Goal: Task Accomplishment & Management: Use online tool/utility

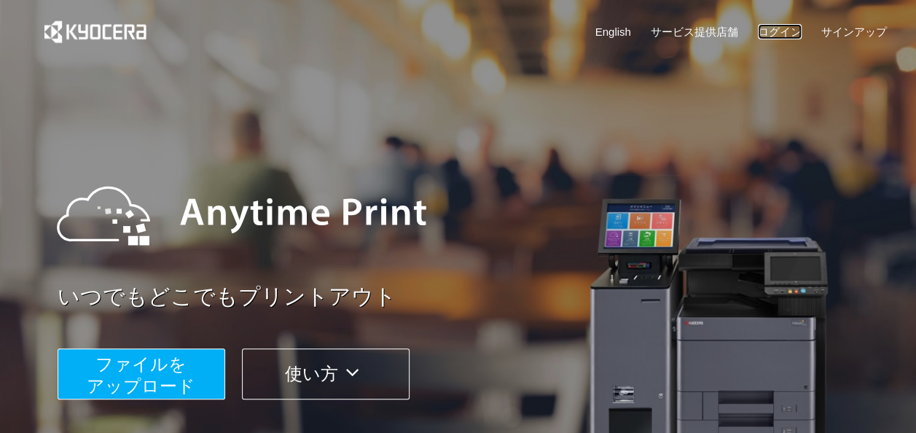
click at [784, 32] on link "ログイン" at bounding box center [780, 31] width 44 height 15
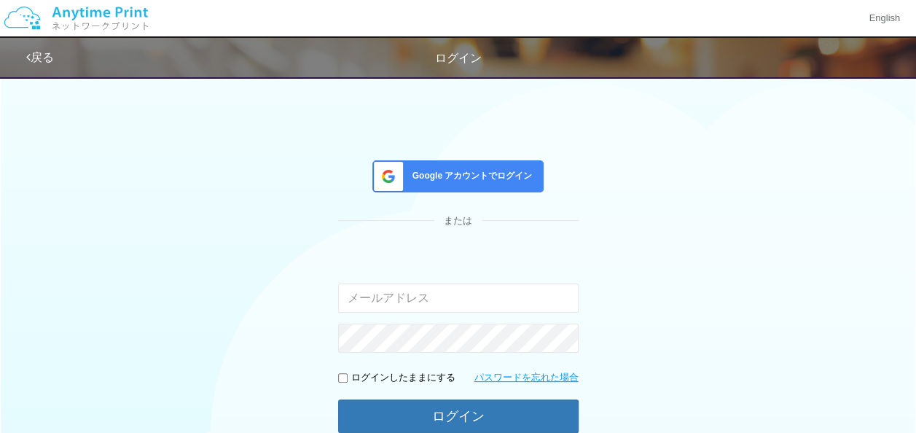
click at [467, 172] on span "Google アカウントでログイン" at bounding box center [470, 176] width 126 height 12
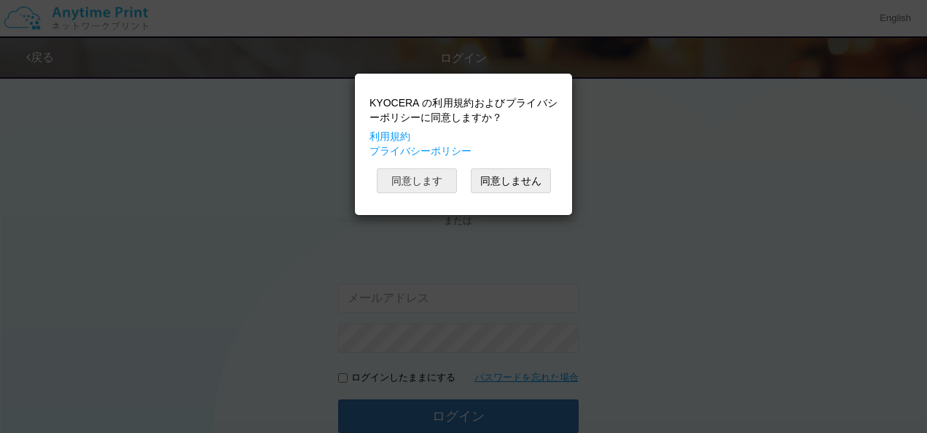
click at [436, 175] on button "同意します" at bounding box center [417, 180] width 80 height 25
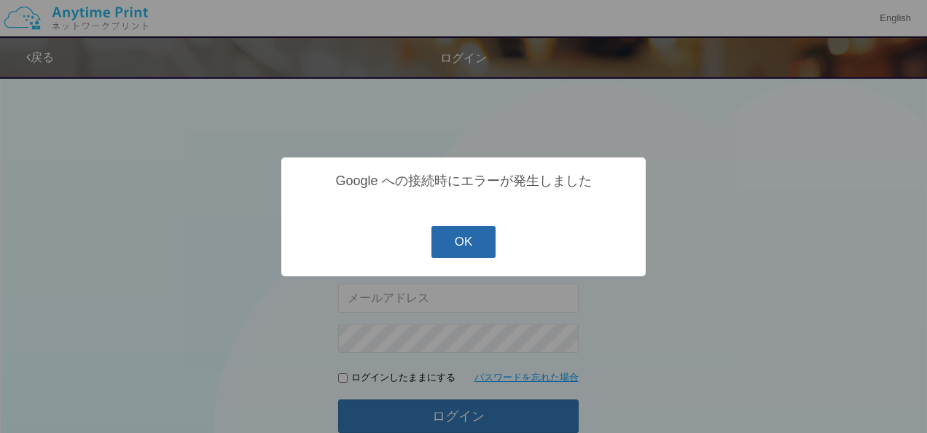
click at [471, 256] on button "OK" at bounding box center [464, 242] width 65 height 32
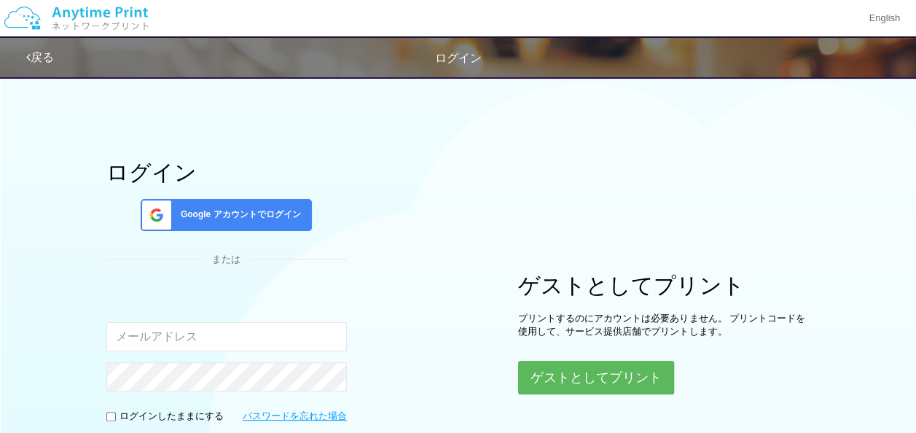
click at [189, 217] on span "Google アカウントでログイン" at bounding box center [238, 214] width 126 height 12
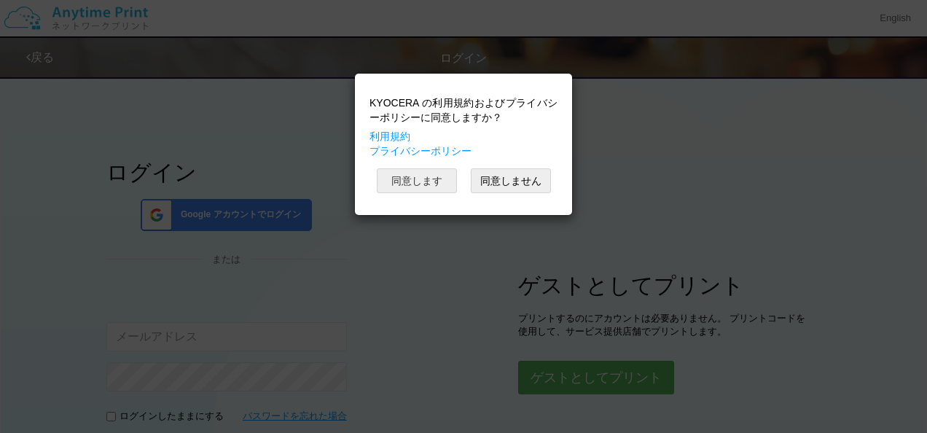
click at [418, 177] on button "同意します" at bounding box center [417, 180] width 80 height 25
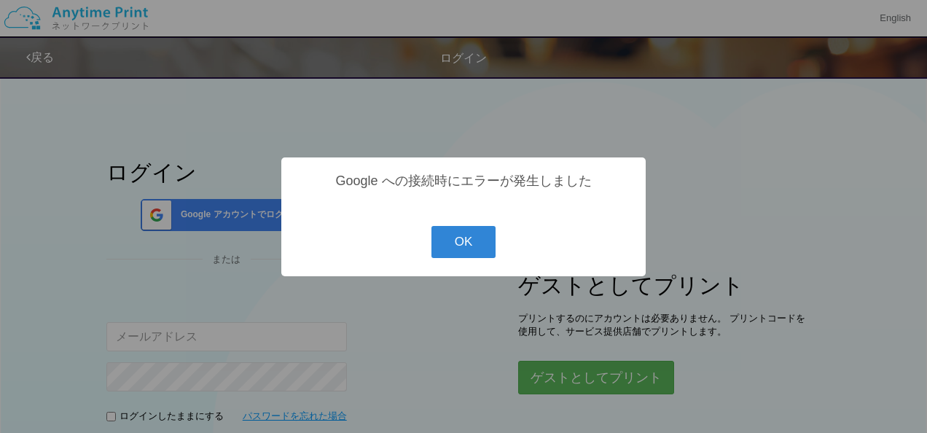
click at [432, 226] on button "OK" at bounding box center [464, 242] width 65 height 32
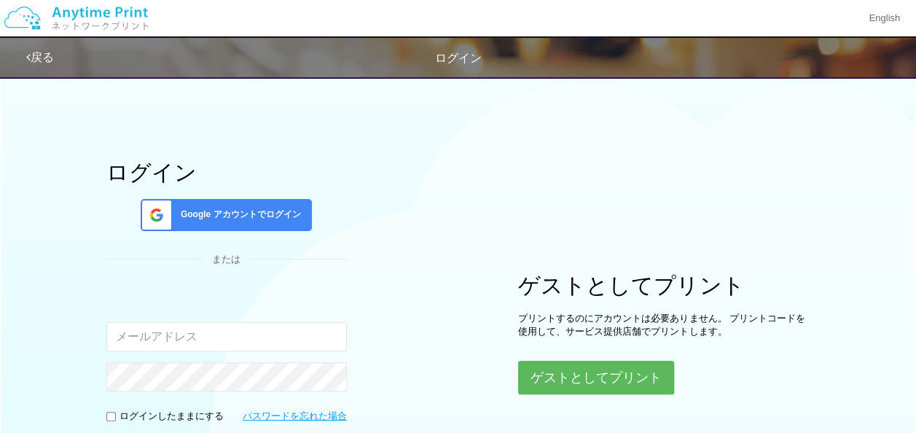
click at [288, 212] on span "Google アカウントでログイン" at bounding box center [238, 214] width 126 height 12
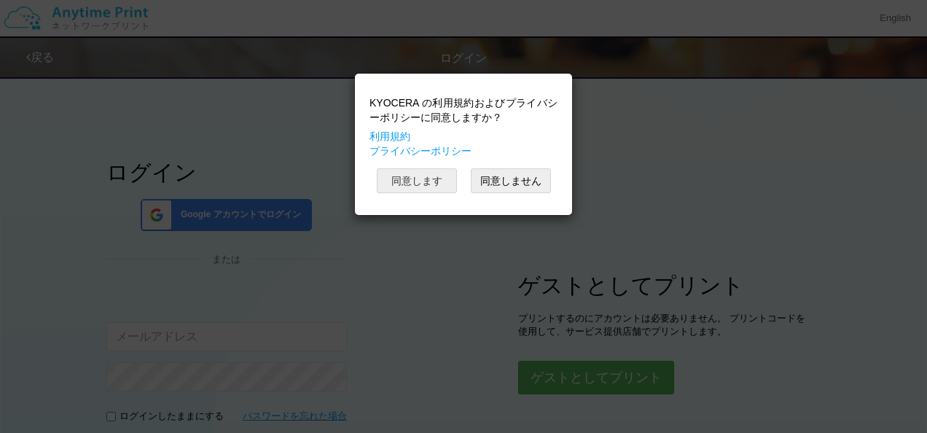
click at [418, 182] on button "同意します" at bounding box center [417, 180] width 80 height 25
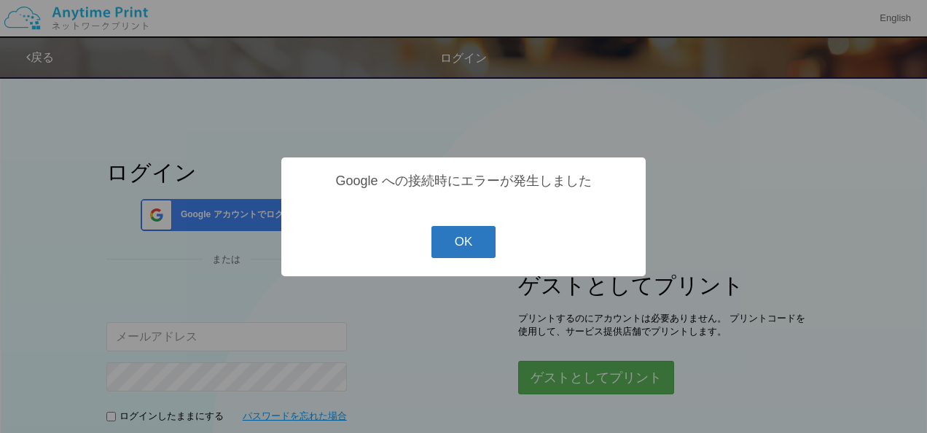
click at [449, 248] on button "OK" at bounding box center [464, 242] width 65 height 32
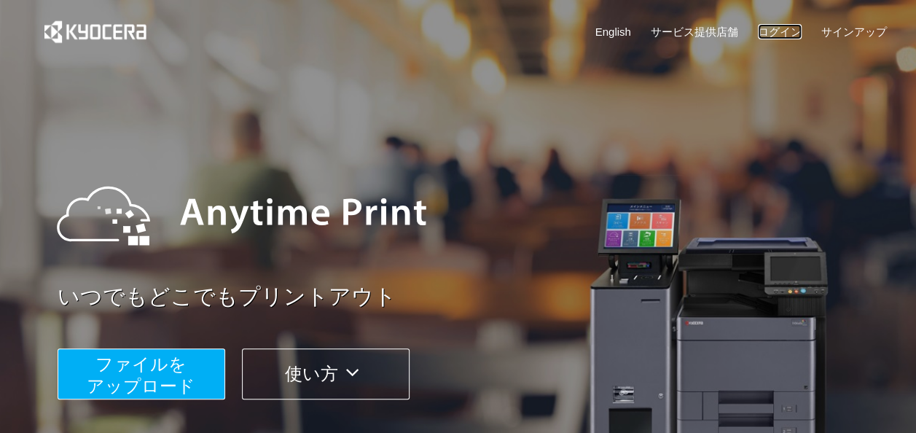
click at [789, 27] on link "ログイン" at bounding box center [780, 31] width 44 height 15
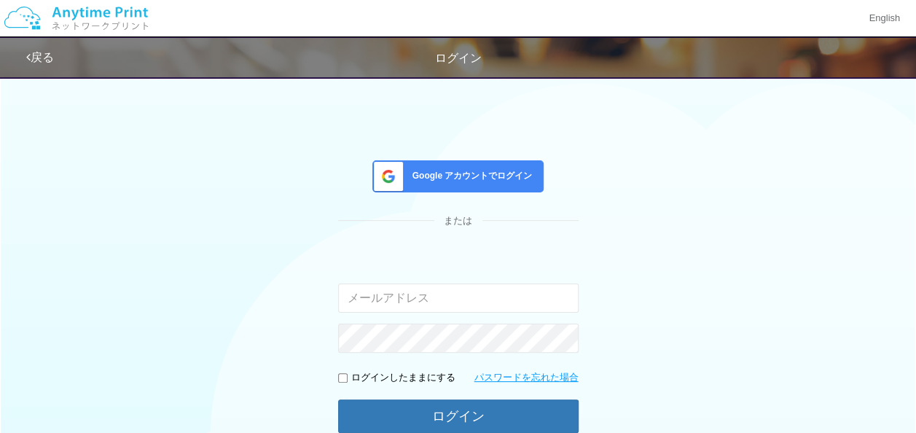
click at [494, 170] on span "Google アカウントでログイン" at bounding box center [470, 176] width 126 height 12
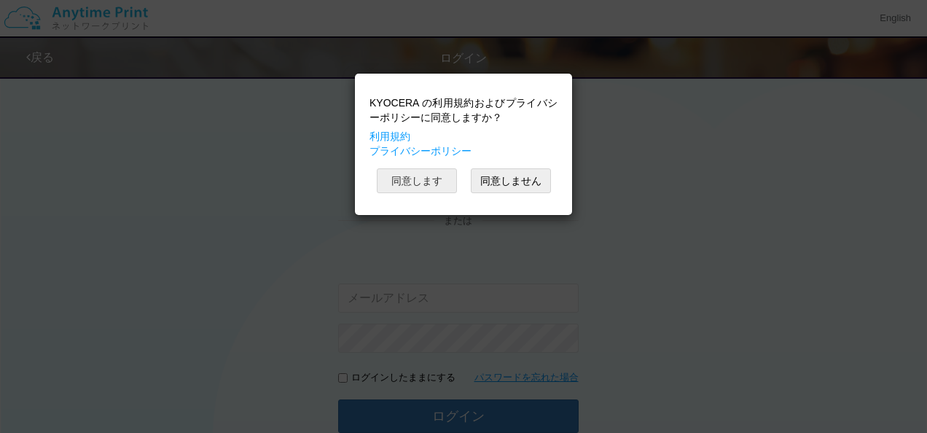
click at [407, 184] on button "同意します" at bounding box center [417, 180] width 80 height 25
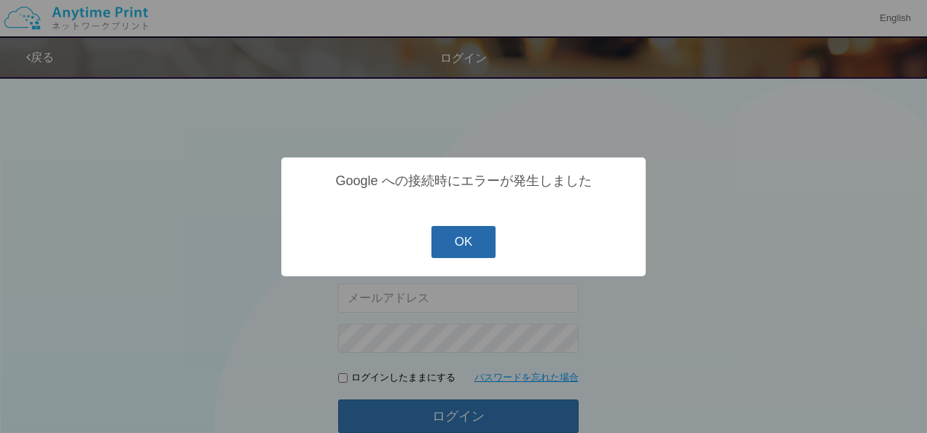
click at [474, 246] on button "OK" at bounding box center [464, 242] width 65 height 32
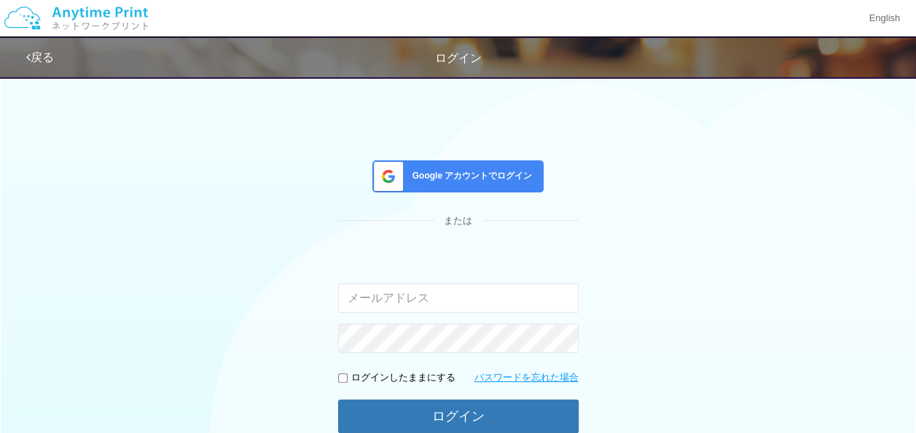
click at [437, 185] on div "Google アカウントでログイン" at bounding box center [458, 176] width 171 height 32
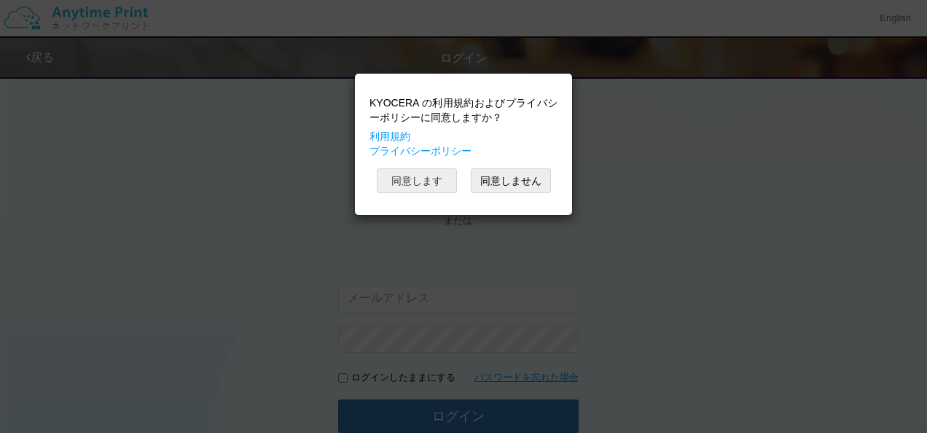
click at [408, 181] on button "同意します" at bounding box center [417, 180] width 80 height 25
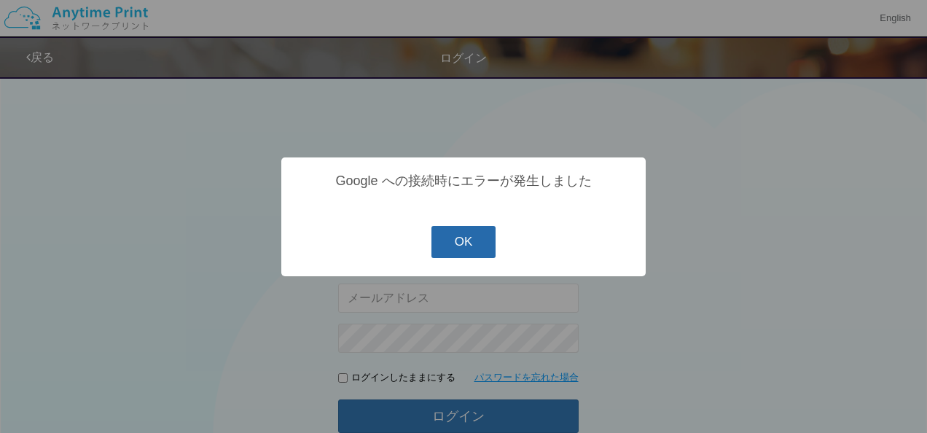
click at [478, 238] on button "OK" at bounding box center [464, 242] width 65 height 32
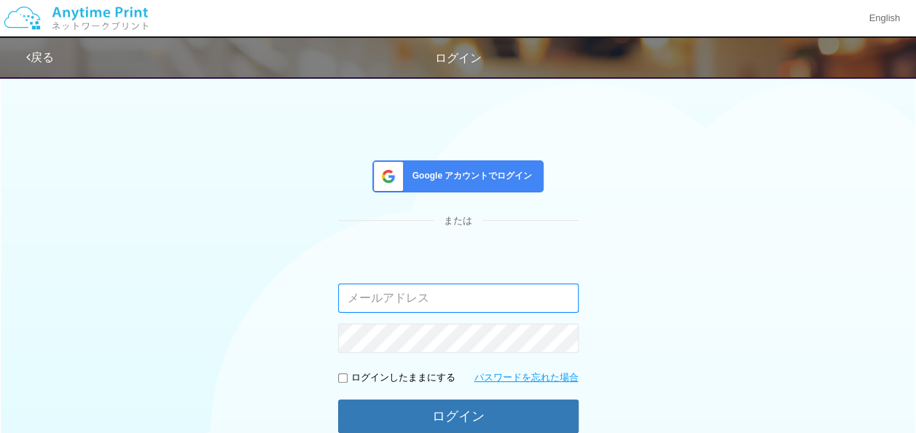
click at [445, 297] on input "email" at bounding box center [458, 298] width 241 height 29
click at [465, 292] on input "kankoushi15@mailcom" at bounding box center [458, 298] width 241 height 29
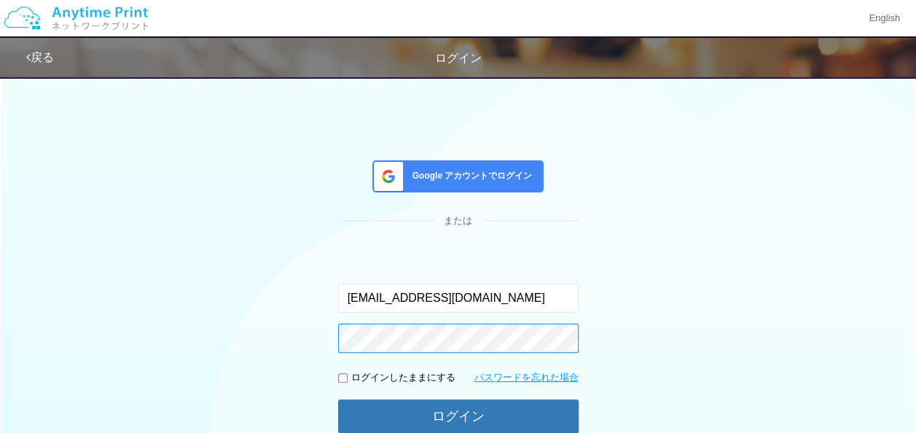
click at [338, 399] on button "ログイン" at bounding box center [458, 416] width 241 height 34
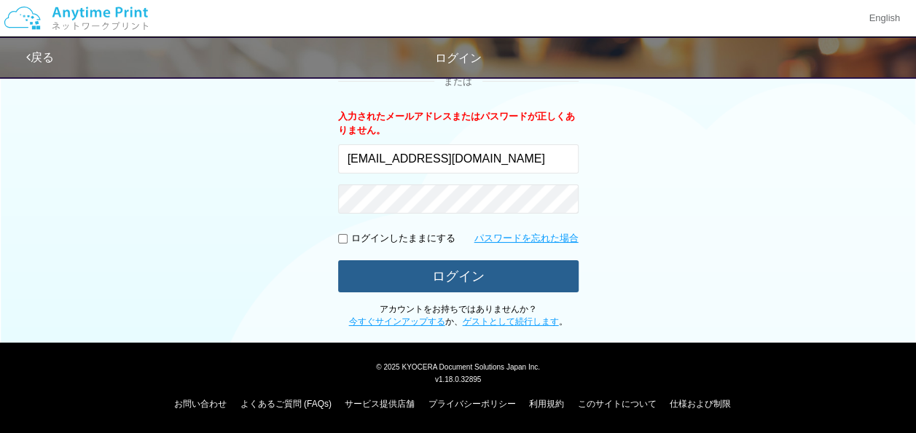
click at [509, 285] on button "ログイン" at bounding box center [458, 276] width 241 height 32
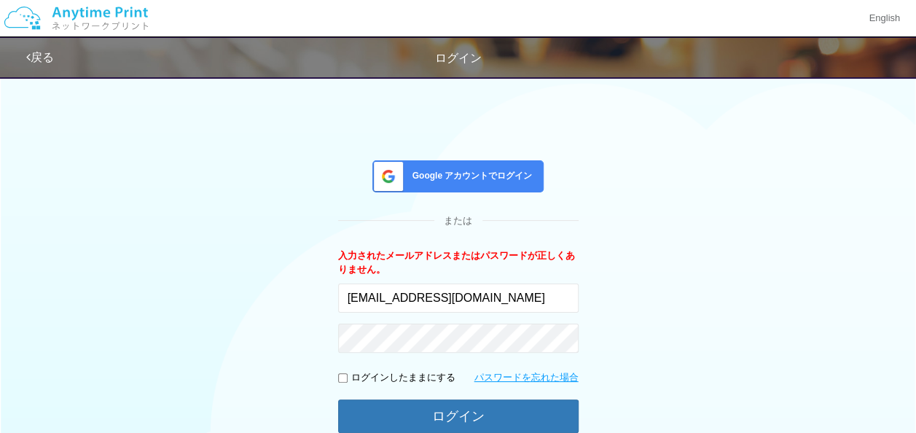
click at [461, 183] on div "Google アカウントでログイン" at bounding box center [458, 176] width 171 height 32
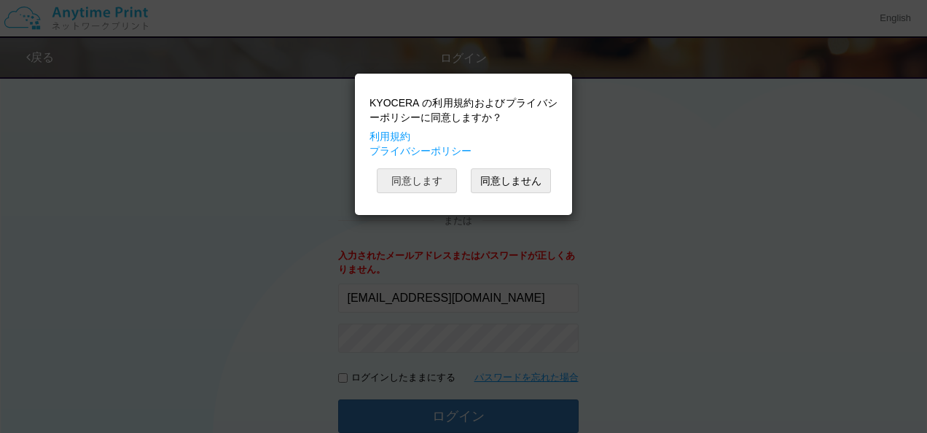
click at [434, 182] on button "同意します" at bounding box center [417, 180] width 80 height 25
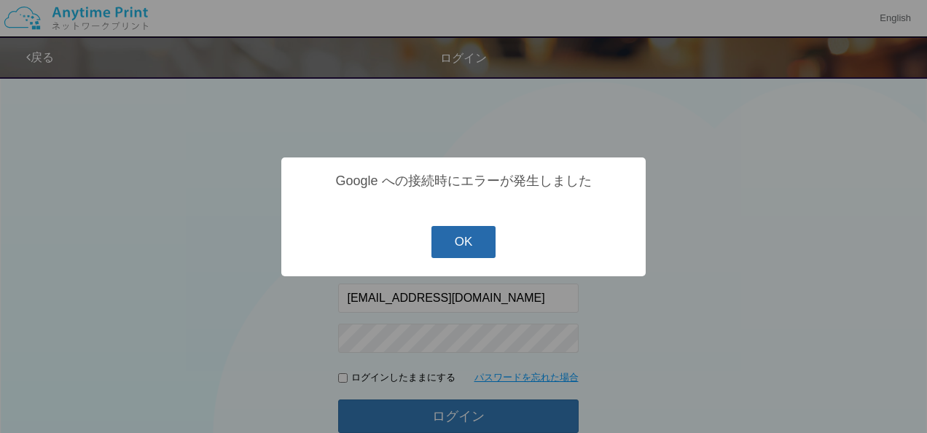
click at [476, 257] on button "OK" at bounding box center [464, 242] width 65 height 32
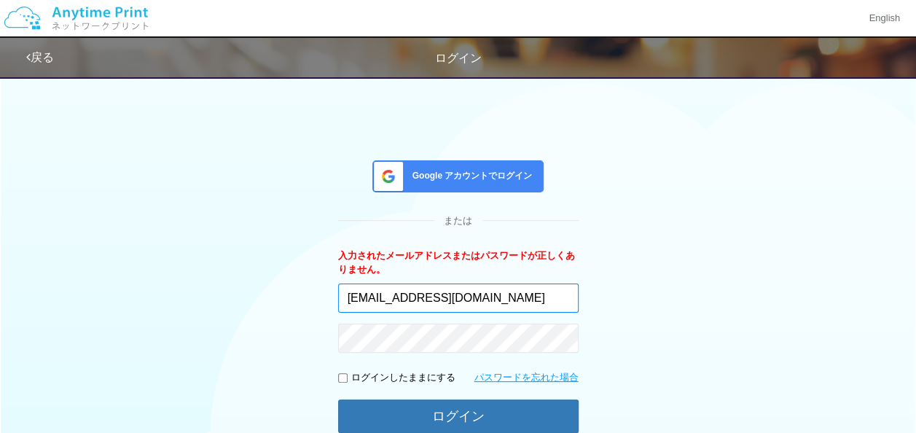
drag, startPoint x: 478, startPoint y: 304, endPoint x: 441, endPoint y: 302, distance: 37.2
click at [430, 300] on input "kankoushi15@mail.com" at bounding box center [458, 298] width 241 height 29
paste input "tomomi.iwatsuki.ds@hitachi"
type input "tomomi.iwatsuki.ds@hitachi.com"
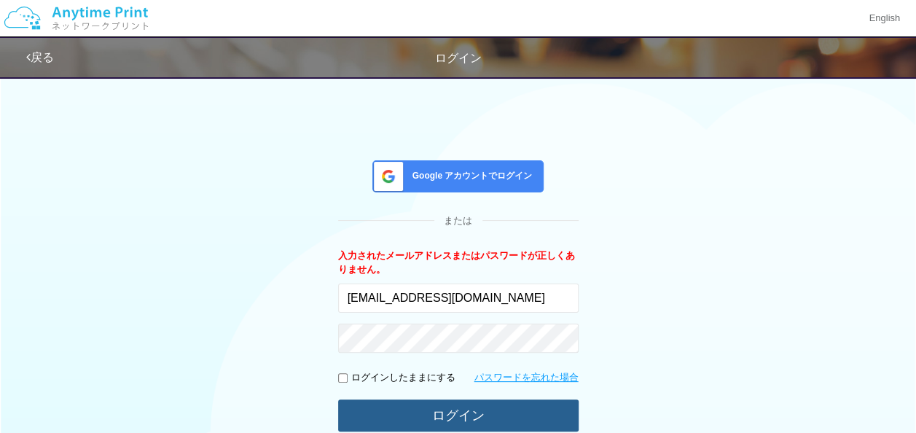
click at [399, 407] on button "ログイン" at bounding box center [458, 415] width 241 height 32
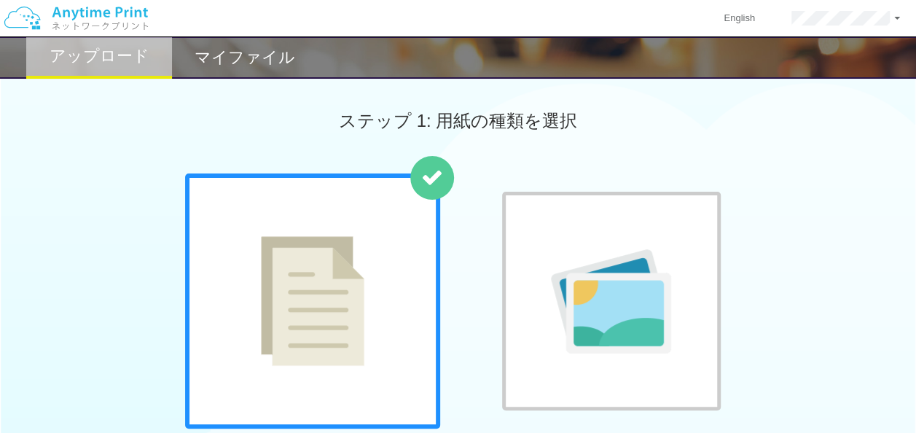
click at [475, 130] on span "ステップ 1: 用紙の種類を選択" at bounding box center [458, 121] width 238 height 20
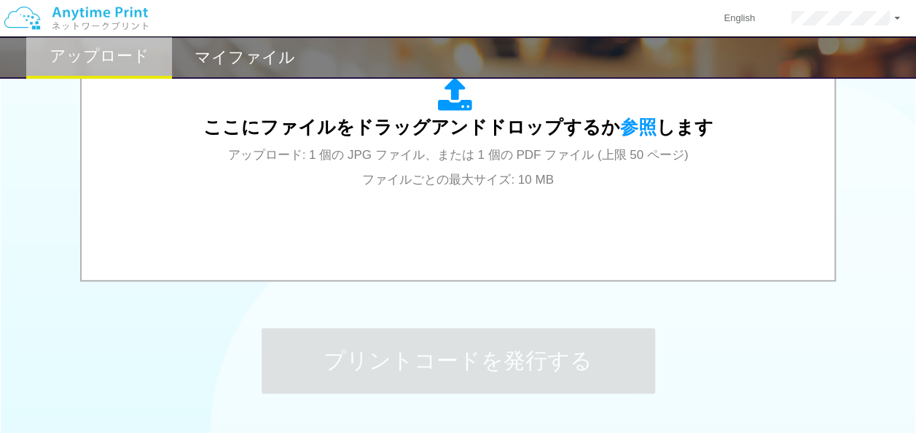
scroll to position [675, 0]
